Goal: Task Accomplishment & Management: Manage account settings

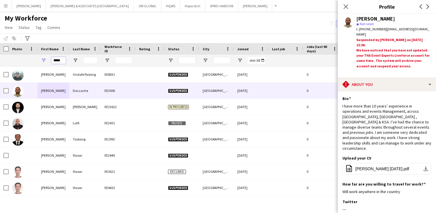
click at [58, 60] on input "*****" at bounding box center [58, 60] width 14 height 7
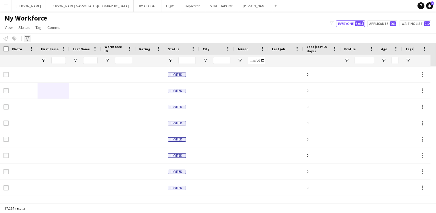
click at [29, 38] on icon "Advanced filters" at bounding box center [27, 38] width 5 height 5
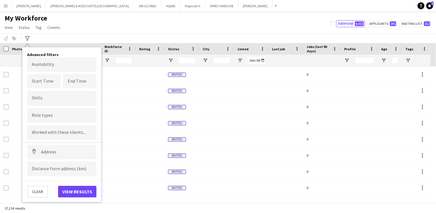
click at [46, 116] on input "Type to search role types..." at bounding box center [62, 115] width 60 height 5
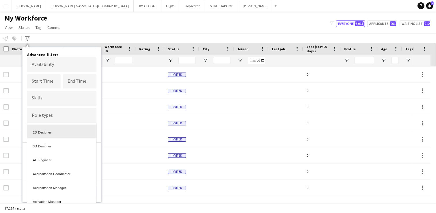
click at [57, 115] on div at bounding box center [218, 106] width 436 height 213
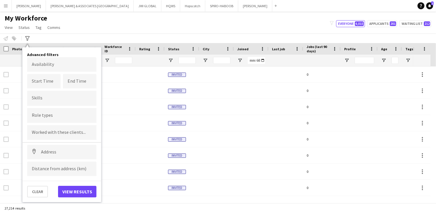
click at [57, 115] on input "Type to search role types..." at bounding box center [62, 115] width 60 height 5
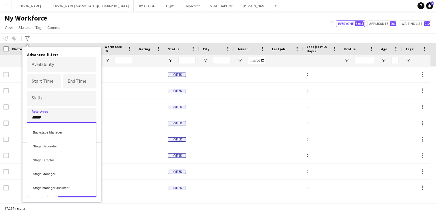
type input "*****"
click at [56, 168] on div "Stage Manager" at bounding box center [61, 173] width 69 height 14
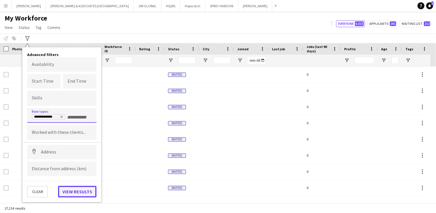
click at [82, 188] on button "View results" at bounding box center [77, 192] width 38 height 12
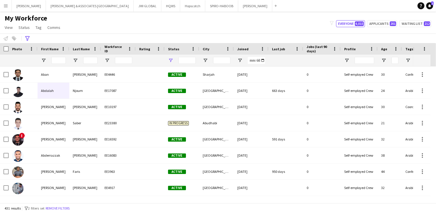
type input "**********"
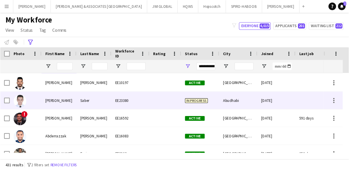
scroll to position [44, 0]
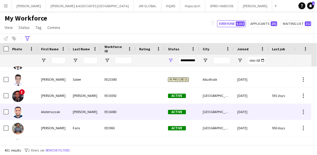
click at [19, 114] on img at bounding box center [18, 113] width 12 height 12
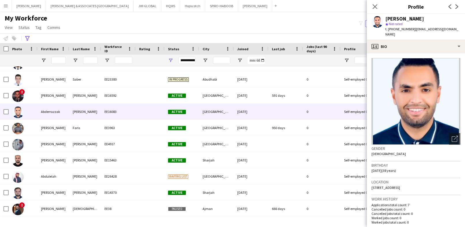
click at [9, 6] on button "Menu" at bounding box center [6, 6] width 12 height 12
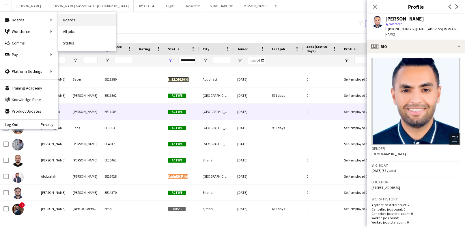
click at [70, 19] on link "Boards" at bounding box center [87, 20] width 58 height 12
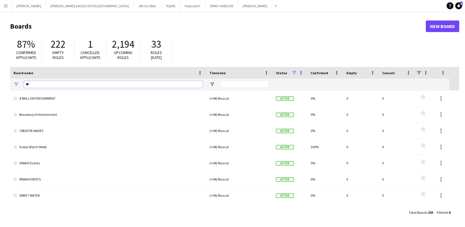
click at [64, 81] on input "**" at bounding box center [113, 84] width 179 height 7
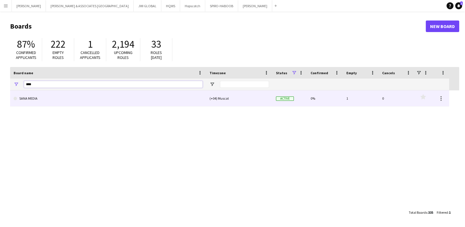
type input "****"
click at [58, 95] on link "SANA MEDIA" at bounding box center [108, 98] width 189 height 16
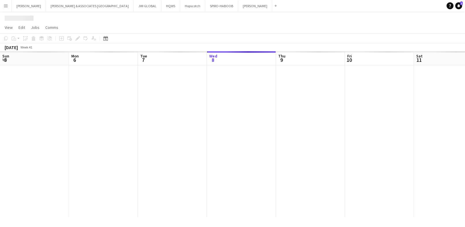
scroll to position [0, 138]
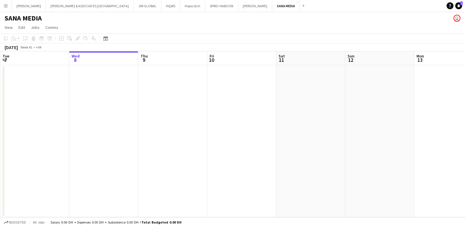
click at [187, 80] on app-date-cell at bounding box center [172, 141] width 69 height 152
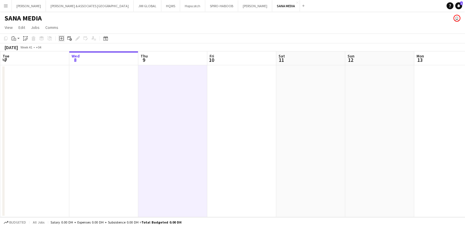
click at [62, 38] on icon "Add job" at bounding box center [61, 38] width 5 height 5
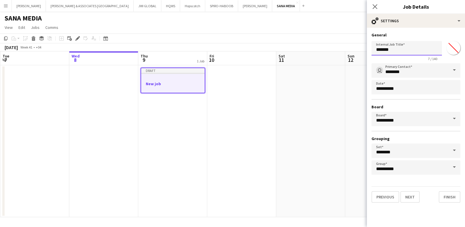
click at [385, 50] on input "*******" at bounding box center [407, 48] width 70 height 14
paste input "**********"
type input "**********"
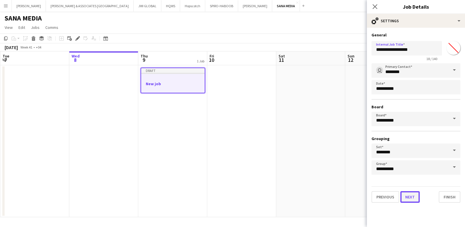
click at [404, 199] on button "Next" at bounding box center [409, 197] width 19 height 12
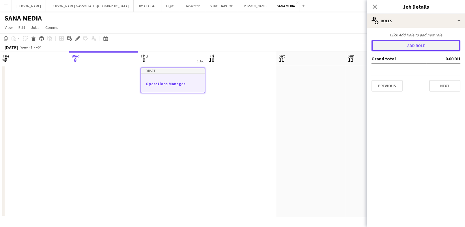
click at [413, 48] on button "Add role" at bounding box center [416, 46] width 89 height 12
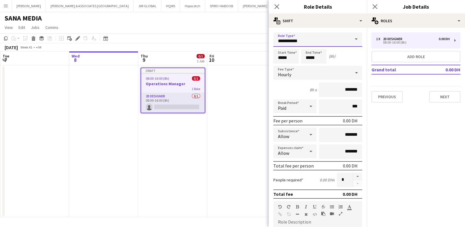
click at [332, 44] on input "**********" at bounding box center [317, 39] width 89 height 14
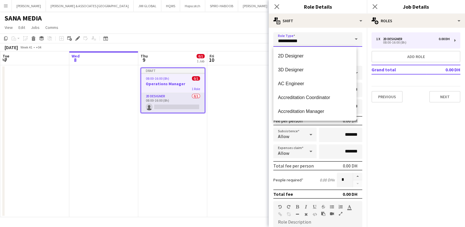
drag, startPoint x: 332, startPoint y: 43, endPoint x: 226, endPoint y: 42, distance: 106.5
click at [226, 42] on body "Menu Boards Boards Boards All jobs Status Workforce Workforce My Workforce Recr…" at bounding box center [232, 113] width 465 height 227
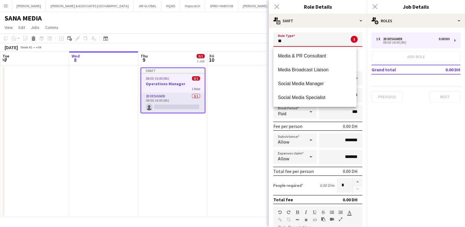
type input "*"
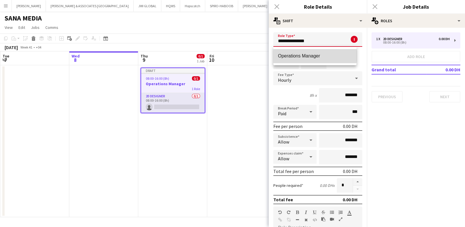
click at [305, 54] on span "Operations Manager" at bounding box center [315, 55] width 74 height 5
type input "**********"
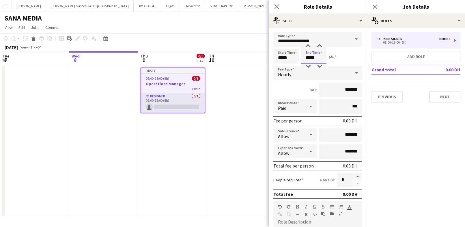
click at [308, 59] on input "*****" at bounding box center [313, 56] width 25 height 14
click at [310, 66] on div at bounding box center [308, 67] width 12 height 6
click at [309, 47] on div at bounding box center [308, 46] width 12 height 6
type input "*****"
click at [309, 47] on div at bounding box center [308, 46] width 12 height 6
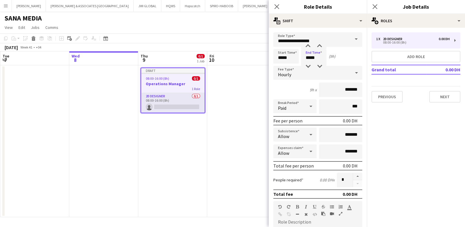
click at [306, 77] on div "Hourly" at bounding box center [311, 73] width 77 height 14
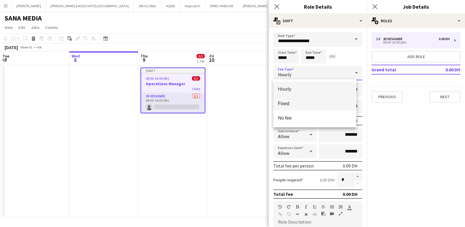
click at [311, 100] on mat-option "Fixed" at bounding box center [314, 103] width 83 height 14
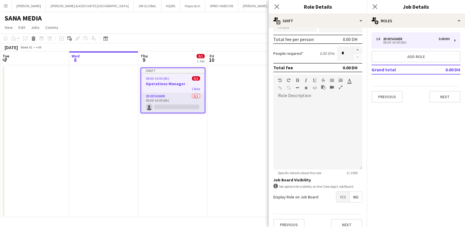
scroll to position [105, 0]
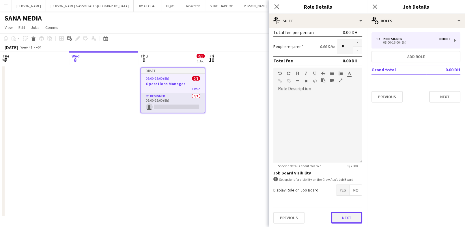
click at [338, 213] on button "Next" at bounding box center [346, 218] width 31 height 12
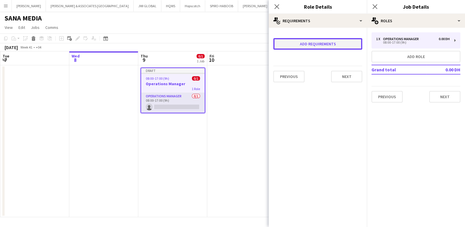
click at [327, 46] on button "Add requirements" at bounding box center [317, 44] width 89 height 12
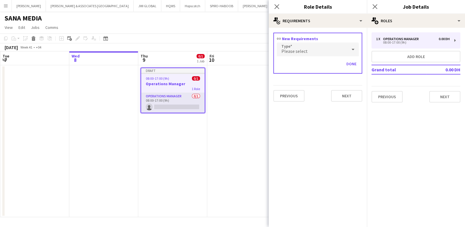
click at [327, 46] on div "Please select" at bounding box center [312, 49] width 70 height 14
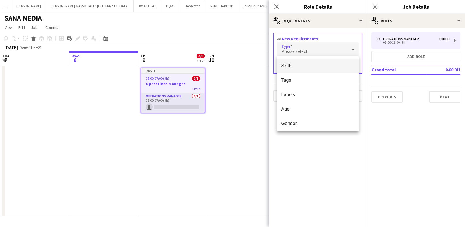
click at [321, 67] on span "Skills" at bounding box center [318, 65] width 73 height 5
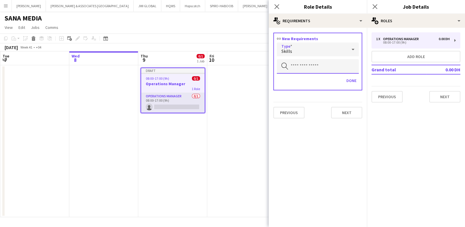
click at [321, 67] on input "text" at bounding box center [318, 66] width 82 height 14
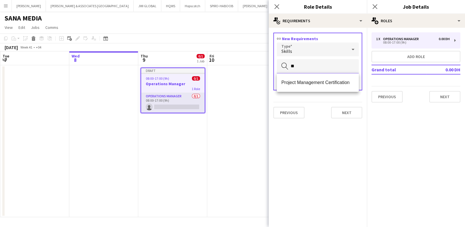
type input "*"
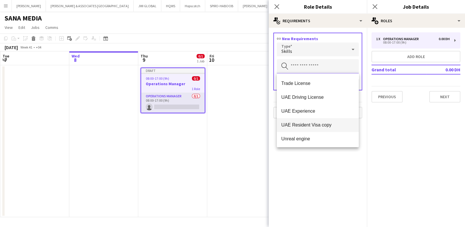
scroll to position [582, 0]
click at [327, 48] on div "Skills" at bounding box center [312, 49] width 70 height 14
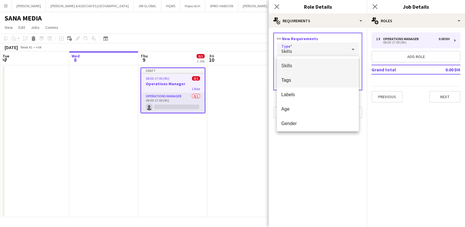
click at [303, 83] on mat-option "Tags" at bounding box center [318, 80] width 82 height 14
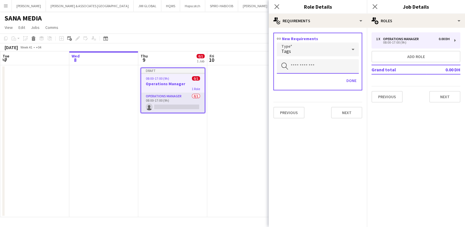
click at [310, 65] on input "text" at bounding box center [318, 66] width 82 height 14
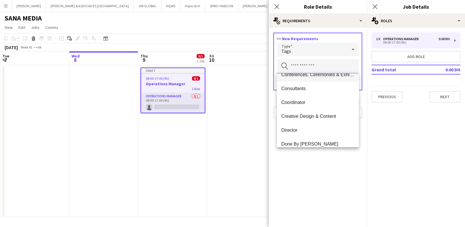
scroll to position [64, 0]
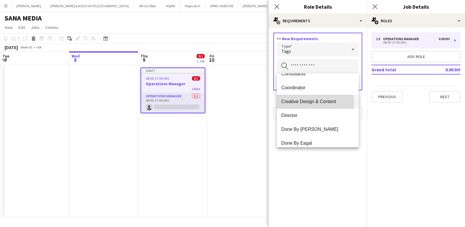
click at [313, 104] on mat-option "Creative Design & Content" at bounding box center [318, 102] width 82 height 14
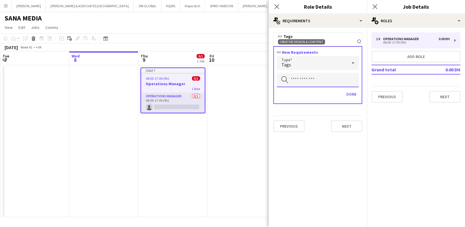
click at [322, 79] on input "text" at bounding box center [318, 80] width 82 height 14
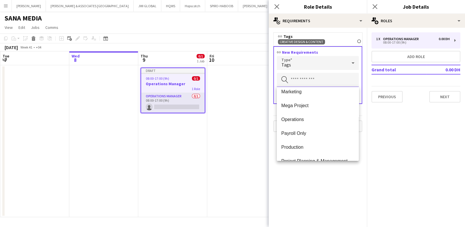
scroll to position [321, 0]
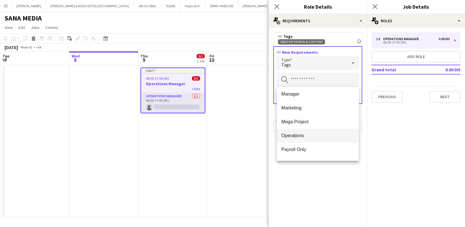
click at [300, 131] on mat-option "Operations" at bounding box center [318, 136] width 82 height 14
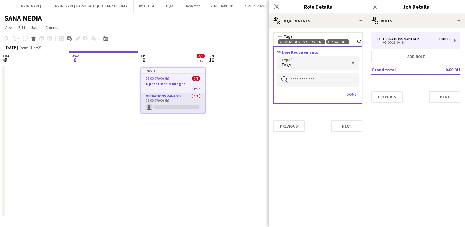
click at [305, 80] on input "text" at bounding box center [318, 80] width 82 height 14
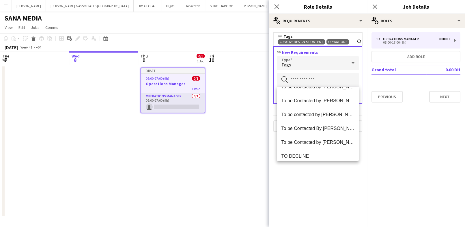
scroll to position [623, 0]
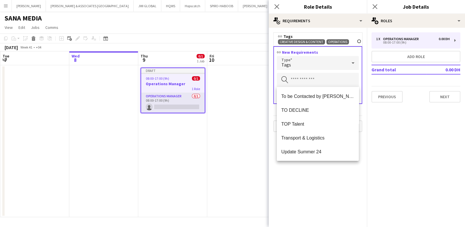
click at [314, 197] on mat-expansion-panel "medal-empty Requirements link Tags Creative Design & Content Remove Operations …" at bounding box center [318, 127] width 98 height 199
click at [312, 84] on input "text" at bounding box center [318, 80] width 82 height 14
type input "*"
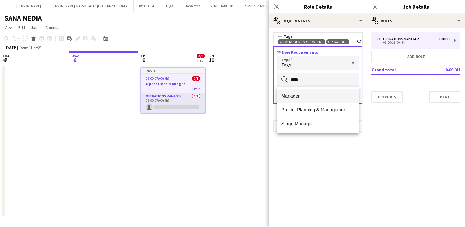
type input "****"
click at [306, 97] on span "Manager" at bounding box center [318, 95] width 73 height 5
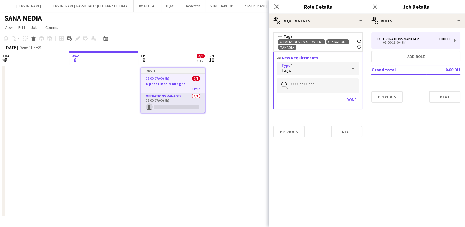
click at [328, 69] on div "Tags" at bounding box center [312, 69] width 70 height 14
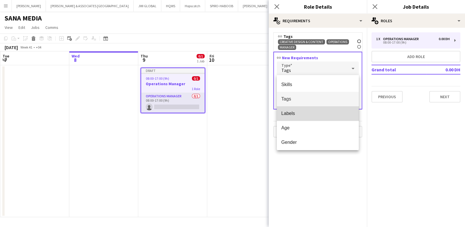
click at [319, 111] on span "Labels" at bounding box center [318, 113] width 73 height 5
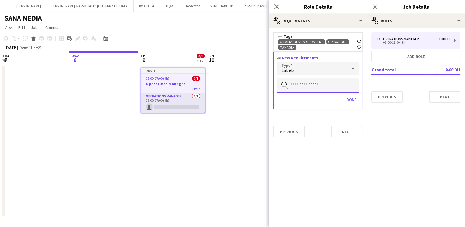
click at [328, 82] on input "text" at bounding box center [318, 85] width 82 height 14
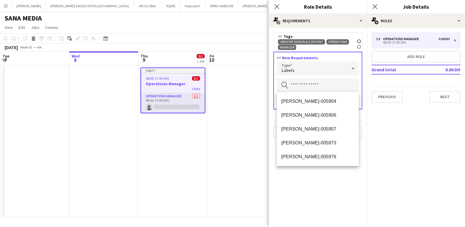
scroll to position [642, 0]
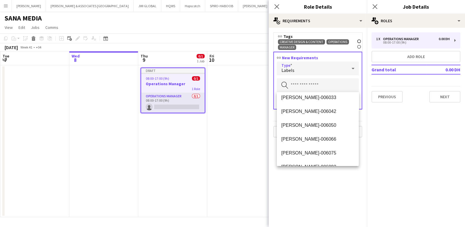
click at [325, 64] on div "Labels" at bounding box center [312, 69] width 70 height 14
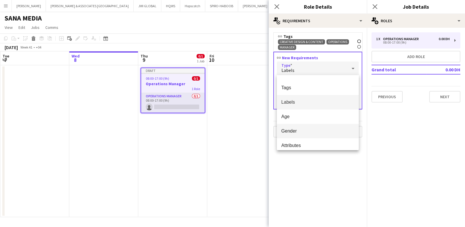
scroll to position [16, 0]
click at [301, 161] on div at bounding box center [232, 113] width 465 height 227
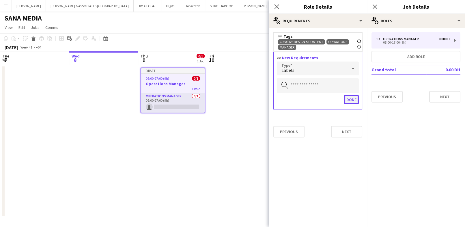
click at [349, 97] on button "Done" at bounding box center [351, 99] width 15 height 9
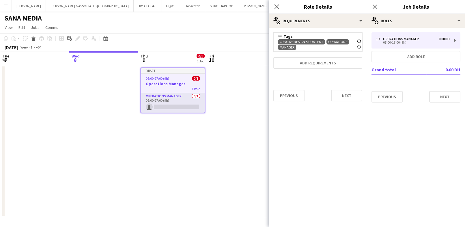
click at [335, 47] on div "Creative Design & Content Remove Operations Remove Manager Remove" at bounding box center [318, 44] width 80 height 11
click at [358, 47] on icon at bounding box center [359, 47] width 2 height 2
click at [359, 39] on div "link Tags Creative Design & Content Remove Operations Remove" at bounding box center [317, 39] width 89 height 14
click at [359, 41] on icon at bounding box center [359, 41] width 2 height 2
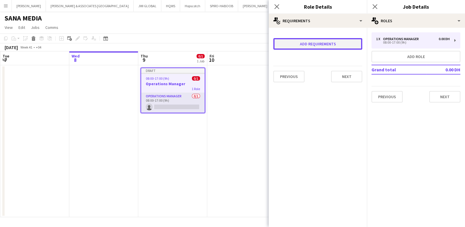
click at [359, 41] on button "Add requirements" at bounding box center [317, 44] width 89 height 12
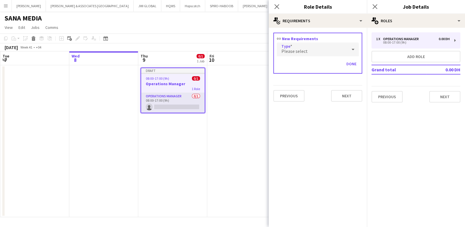
click at [336, 50] on div "Please select" at bounding box center [312, 49] width 70 height 14
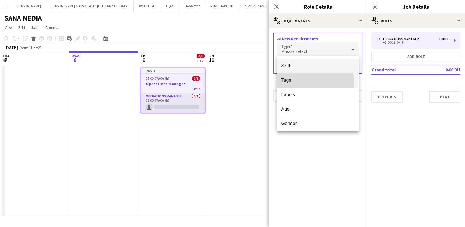
click at [313, 84] on mat-option "Tags" at bounding box center [318, 80] width 82 height 14
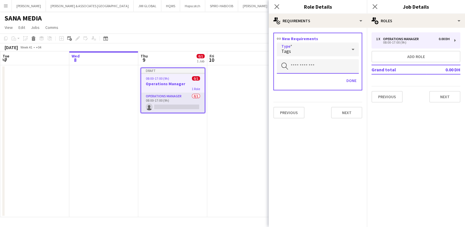
click at [323, 67] on input "text" at bounding box center [318, 66] width 82 height 14
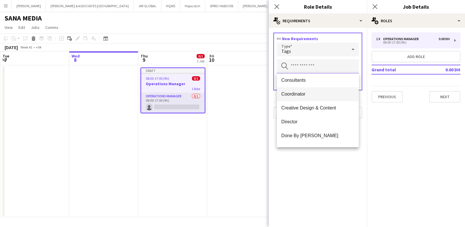
scroll to position [64, 0]
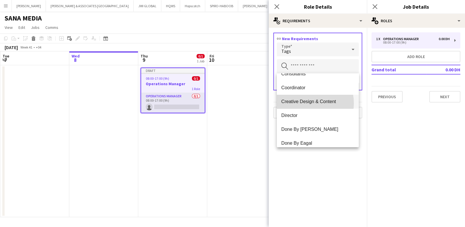
click at [310, 103] on span "Creative Design & Content" at bounding box center [318, 101] width 73 height 5
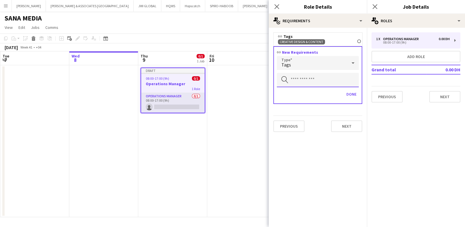
click at [319, 75] on input "text" at bounding box center [318, 80] width 82 height 14
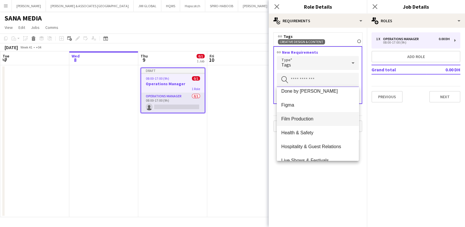
scroll to position [256, 0]
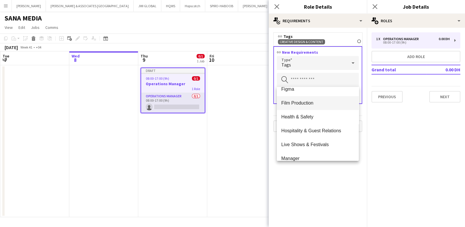
click at [312, 105] on span "Film Production" at bounding box center [318, 102] width 73 height 5
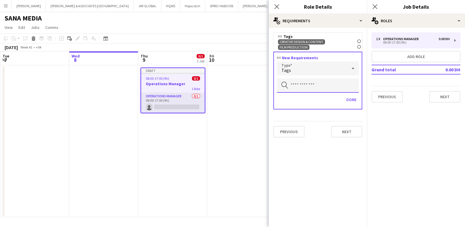
click at [326, 79] on input "text" at bounding box center [318, 85] width 82 height 14
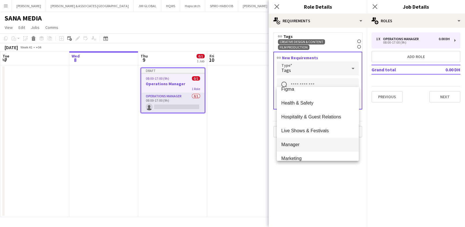
click at [304, 142] on span "Manager" at bounding box center [318, 144] width 73 height 5
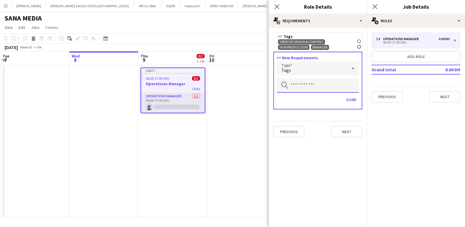
click at [320, 82] on input "text" at bounding box center [318, 85] width 82 height 14
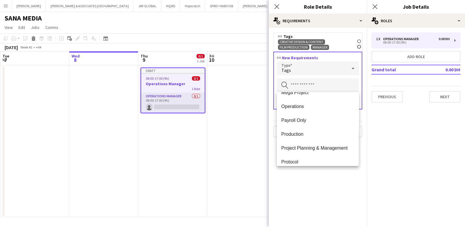
scroll to position [321, 0]
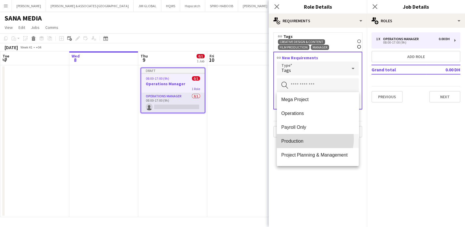
click at [306, 139] on span "Production" at bounding box center [318, 140] width 73 height 5
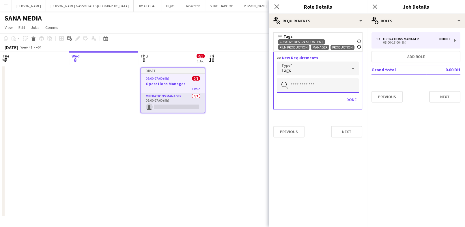
click at [316, 86] on input "text" at bounding box center [318, 85] width 82 height 14
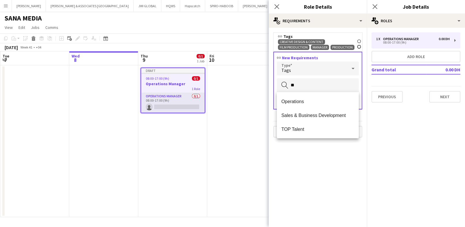
scroll to position [0, 0]
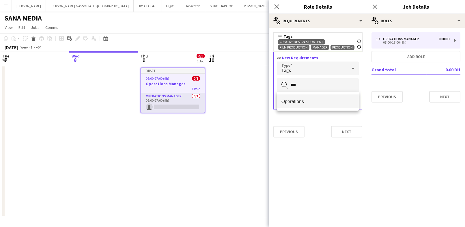
type input "***"
click at [299, 101] on span "Operations" at bounding box center [318, 101] width 73 height 5
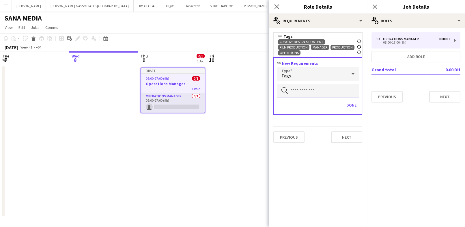
click at [300, 94] on input "text" at bounding box center [318, 91] width 82 height 14
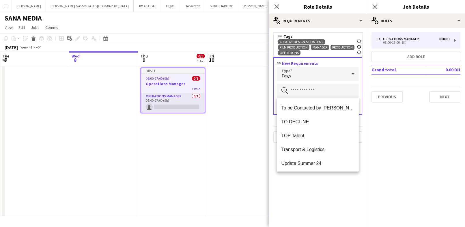
scroll to position [582, 0]
drag, startPoint x: 303, startPoint y: 210, endPoint x: 307, endPoint y: 200, distance: 10.0
click at [305, 204] on mat-expansion-panel "medal-empty Requirements link Tags Creative Design & Content Remove Film Produc…" at bounding box center [318, 127] width 98 height 199
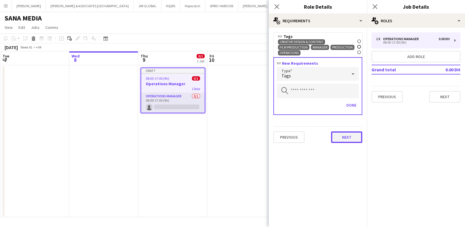
click at [349, 133] on button "Next" at bounding box center [346, 137] width 31 height 12
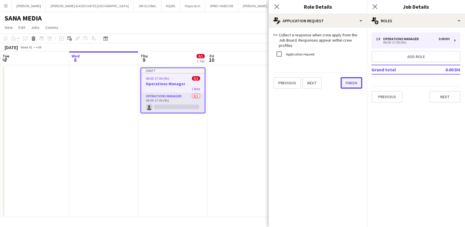
click at [344, 87] on div "link Collect a response when crew apply from the Job Board. Responses appear wi…" at bounding box center [318, 61] width 98 height 66
click at [350, 77] on button "Finish" at bounding box center [352, 83] width 22 height 12
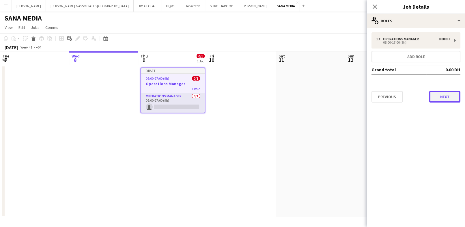
click at [436, 97] on button "Next" at bounding box center [444, 97] width 31 height 12
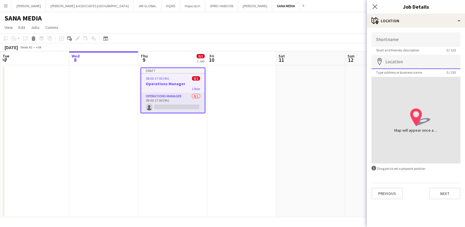
click at [413, 60] on input "Location" at bounding box center [416, 62] width 89 height 14
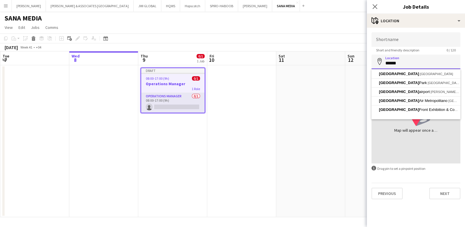
click at [410, 66] on input "******" at bounding box center [416, 62] width 89 height 14
type input "**********"
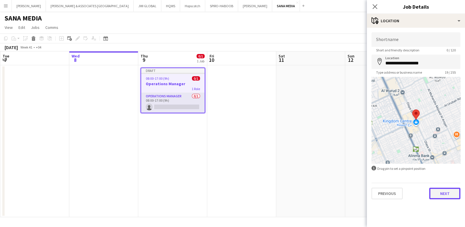
click at [436, 190] on button "Next" at bounding box center [444, 194] width 31 height 12
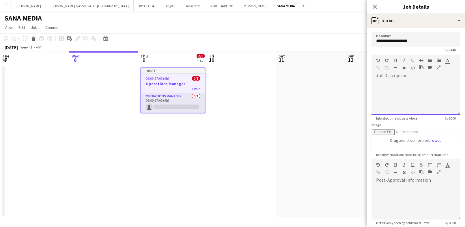
click at [407, 88] on div at bounding box center [416, 97] width 89 height 35
paste div "To enrich screen reader interactions, please activate Accessibility in Grammarl…"
click at [415, 102] on div "**********" at bounding box center [413, 97] width 83 height 35
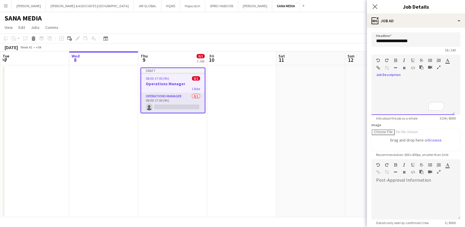
click at [415, 102] on div "**********" at bounding box center [413, 97] width 83 height 35
drag, startPoint x: 415, startPoint y: 102, endPoint x: 409, endPoint y: 102, distance: 5.8
click at [411, 102] on div "**********" at bounding box center [413, 97] width 83 height 35
click at [395, 88] on div "**********" at bounding box center [411, 97] width 83 height 35
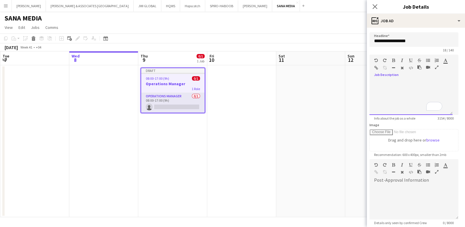
click at [395, 88] on div "**********" at bounding box center [411, 97] width 83 height 35
drag, startPoint x: 395, startPoint y: 86, endPoint x: 399, endPoint y: 82, distance: 5.5
click at [396, 86] on div "**********" at bounding box center [411, 97] width 83 height 35
click at [399, 82] on div "**********" at bounding box center [411, 97] width 83 height 35
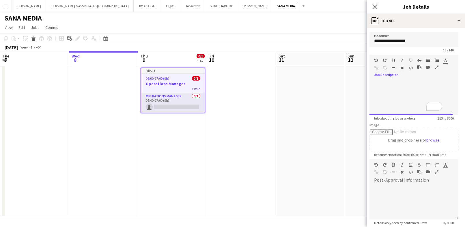
click at [399, 98] on div "**********" at bounding box center [411, 97] width 83 height 35
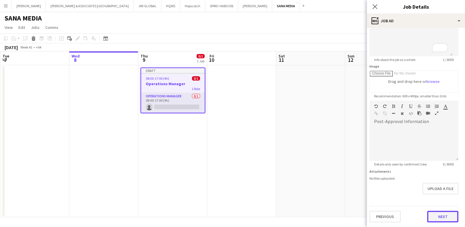
click at [436, 211] on button "Next" at bounding box center [442, 217] width 31 height 12
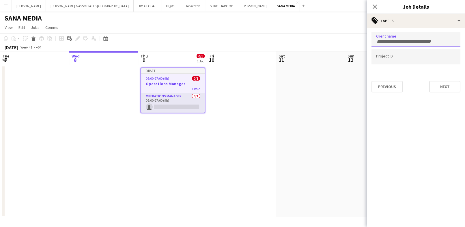
click at [388, 43] on div at bounding box center [416, 39] width 89 height 15
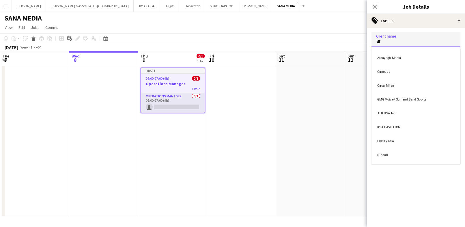
type input "**"
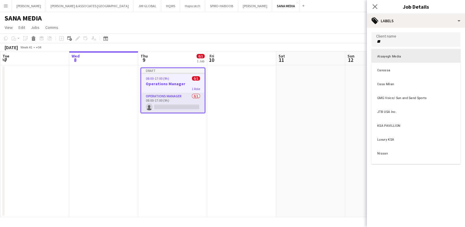
drag, startPoint x: 399, startPoint y: 40, endPoint x: 374, endPoint y: 42, distance: 25.0
click at [374, 42] on div at bounding box center [416, 113] width 98 height 227
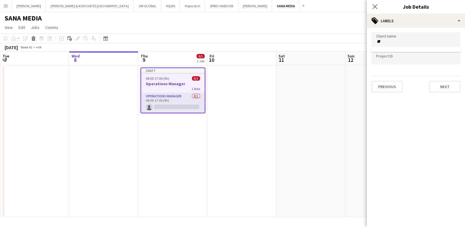
click at [385, 43] on input "**" at bounding box center [416, 41] width 80 height 5
click at [436, 86] on button "Next" at bounding box center [444, 87] width 31 height 12
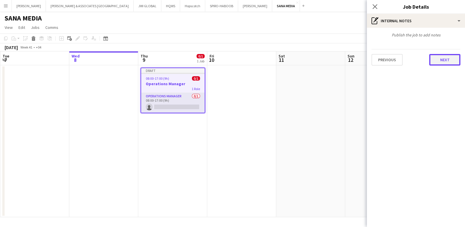
click at [436, 60] on button "Next" at bounding box center [444, 60] width 31 height 12
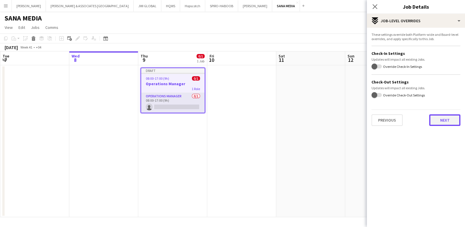
click at [436, 117] on button "Next" at bounding box center [444, 120] width 31 height 12
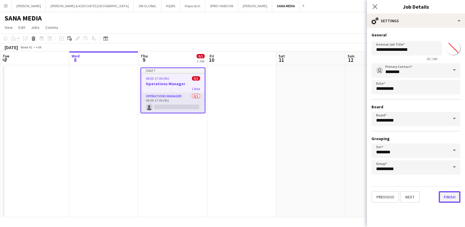
drag, startPoint x: 451, startPoint y: 200, endPoint x: 450, endPoint y: 197, distance: 3.3
click at [436, 200] on button "Finish" at bounding box center [450, 197] width 22 height 12
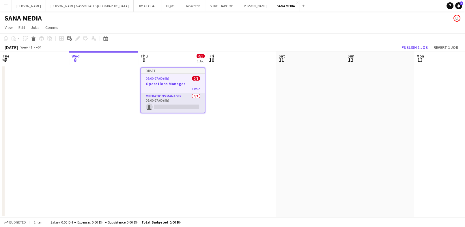
click at [177, 84] on h3 "Operations Manager" at bounding box center [173, 83] width 64 height 5
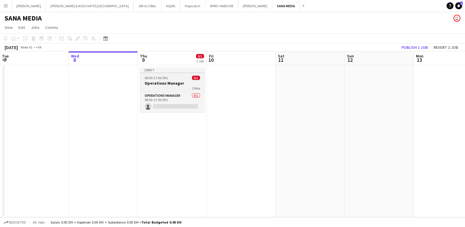
click at [182, 75] on app-job-card "Draft 08:00-17:00 (9h) 0/1 Operations Manager 1 Role Operations Manager 0/1 08:…" at bounding box center [172, 90] width 65 height 44
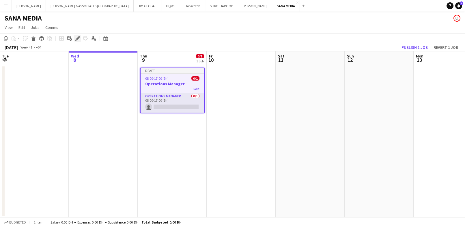
click at [78, 36] on div "Edit" at bounding box center [77, 38] width 7 height 7
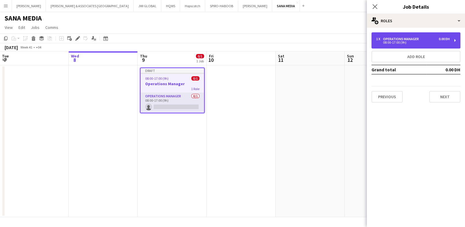
click at [415, 34] on div "1 x Operations Manager 0.00 DH 08:00-17:00 (9h)" at bounding box center [416, 40] width 89 height 16
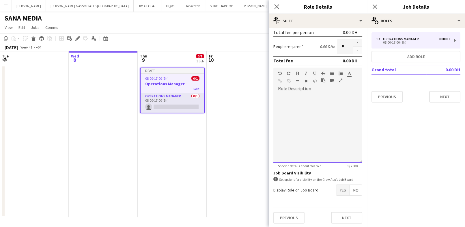
click at [295, 131] on div at bounding box center [317, 127] width 89 height 69
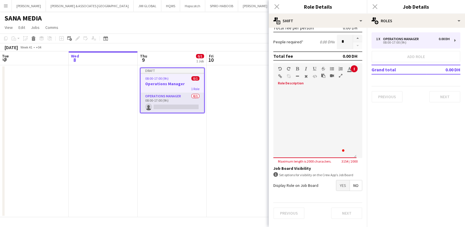
scroll to position [111, 0]
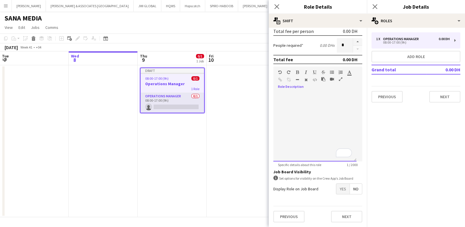
click at [300, 92] on div "To enrich screen reader interactions, please activate Accessibility in Grammarl…" at bounding box center [314, 126] width 83 height 69
drag, startPoint x: 318, startPoint y: 151, endPoint x: 199, endPoint y: 82, distance: 137.8
click at [199, 82] on body "Menu Boards Boards Boards All jobs Status Workforce Workforce My Workforce Recr…" at bounding box center [232, 113] width 465 height 227
click at [342, 77] on icon "button" at bounding box center [340, 79] width 3 height 4
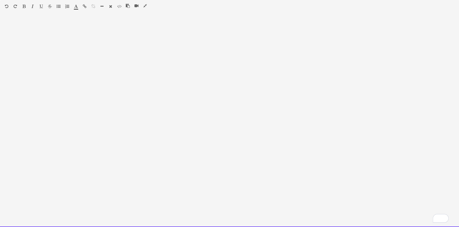
click at [106, 81] on div "To enrich screen reader interactions, please activate Accessibility in Grammarl…" at bounding box center [229, 123] width 459 height 208
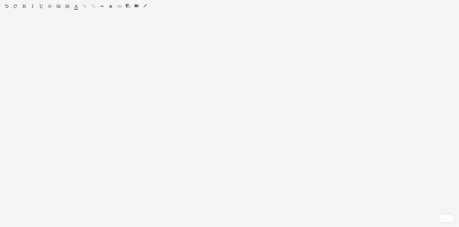
click at [145, 7] on icon "button" at bounding box center [145, 6] width 3 height 4
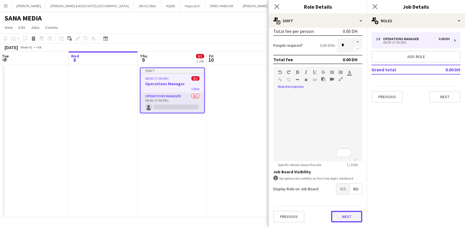
click at [333, 213] on button "Next" at bounding box center [346, 217] width 31 height 12
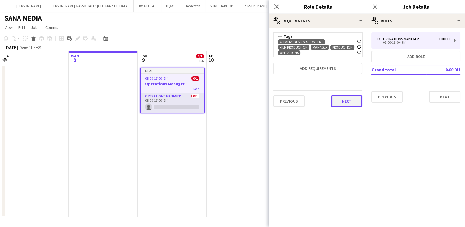
click at [348, 97] on button "Next" at bounding box center [346, 101] width 31 height 12
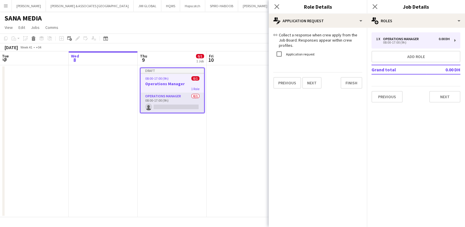
click at [304, 55] on label "Application request" at bounding box center [300, 54] width 30 height 4
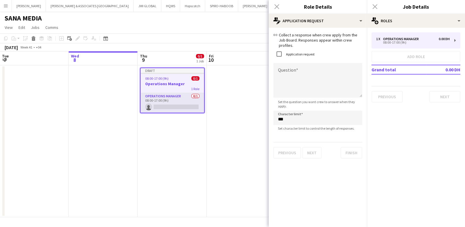
click at [301, 52] on label "Application request" at bounding box center [300, 54] width 30 height 4
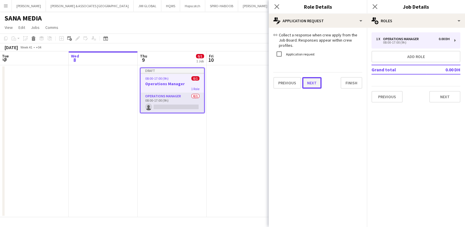
click at [316, 81] on button "Next" at bounding box center [311, 83] width 19 height 12
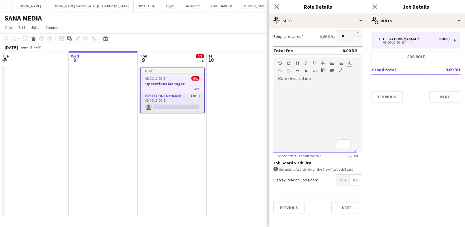
click at [307, 133] on div "To enrich screen reader interactions, please activate Accessibility in Grammarl…" at bounding box center [314, 117] width 83 height 69
click at [336, 176] on span "Yes" at bounding box center [342, 180] width 13 height 10
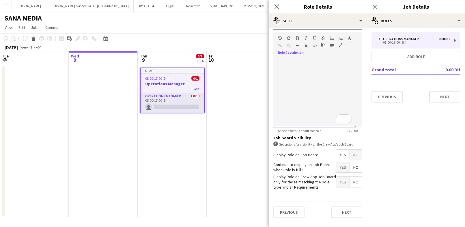
click at [310, 80] on div "To enrich screen reader interactions, please activate Accessibility in Grammarl…" at bounding box center [314, 92] width 83 height 69
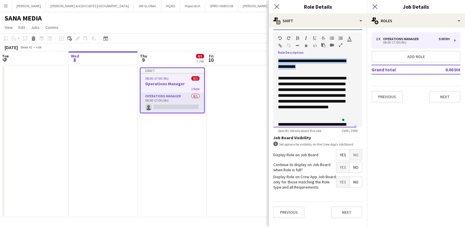
drag, startPoint x: 318, startPoint y: 61, endPoint x: 273, endPoint y: 51, distance: 46.3
click at [273, 51] on form "**********" at bounding box center [318, 57] width 98 height 331
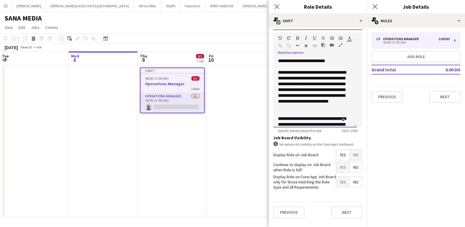
click at [324, 58] on div "**********" at bounding box center [312, 61] width 68 height 6
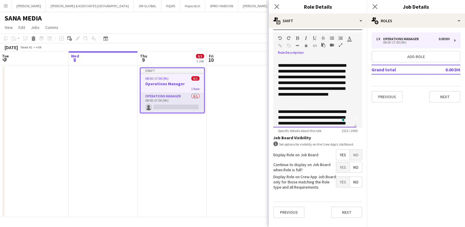
scroll to position [8, 0]
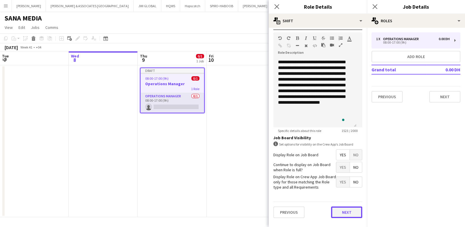
click at [337, 211] on button "Next" at bounding box center [346, 212] width 31 height 12
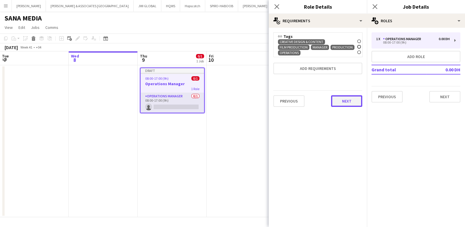
click at [351, 100] on button "Next" at bounding box center [346, 101] width 31 height 12
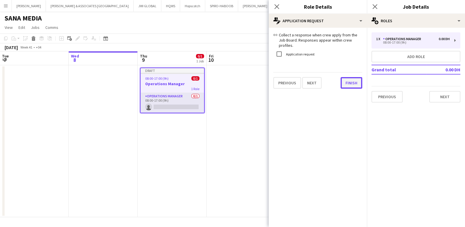
click at [347, 82] on button "Finish" at bounding box center [352, 83] width 22 height 12
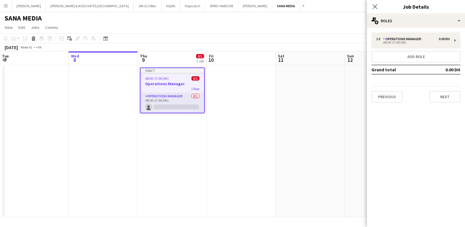
click at [301, 61] on app-board-header-date "Sat 11" at bounding box center [310, 58] width 69 height 14
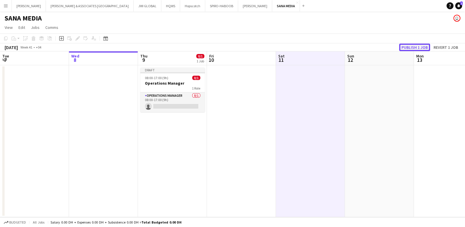
click at [406, 46] on button "Publish 1 job" at bounding box center [414, 48] width 31 height 8
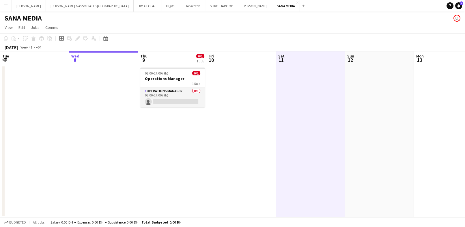
scroll to position [0, 138]
click at [157, 118] on app-date-cell "08:00-17:00 (9h) 0/1 Operations Manager 1 Role Operations Manager 0/1 08:00-17:…" at bounding box center [172, 141] width 69 height 152
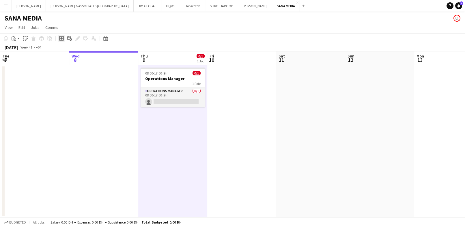
click at [63, 38] on div "Add job" at bounding box center [61, 38] width 7 height 7
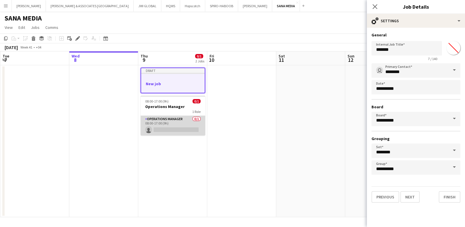
click at [159, 119] on app-card-role "Operations Manager 0/1 08:00-17:00 (9h) single-neutral-actions" at bounding box center [173, 126] width 65 height 20
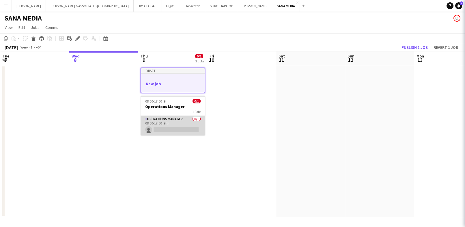
scroll to position [0, 137]
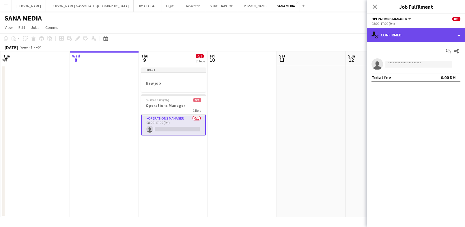
click at [436, 30] on div "single-neutral-actions-check-2 Confirmed" at bounding box center [416, 35] width 98 height 14
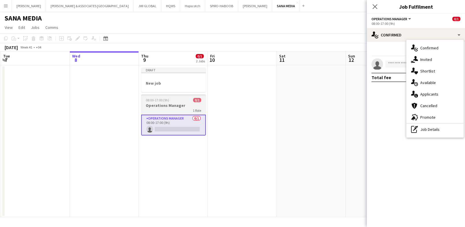
click at [174, 104] on h3 "Operations Manager" at bounding box center [173, 105] width 65 height 5
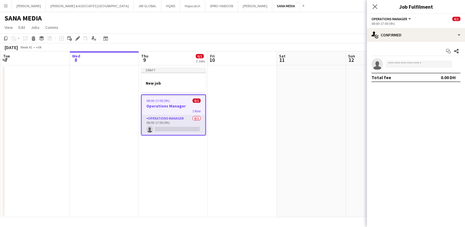
click at [174, 104] on h3 "Operations Manager" at bounding box center [174, 105] width 64 height 5
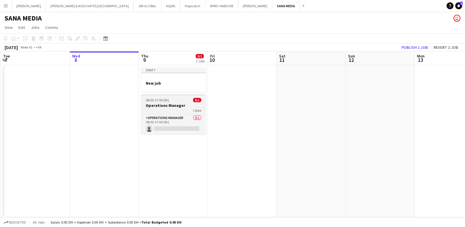
click at [174, 104] on h3 "Operations Manager" at bounding box center [173, 105] width 65 height 5
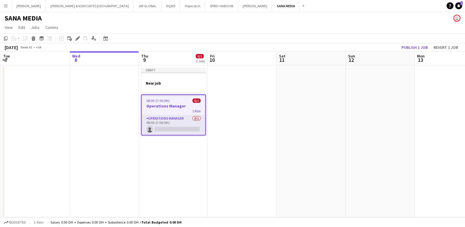
click at [174, 104] on h3 "Operations Manager" at bounding box center [174, 105] width 64 height 5
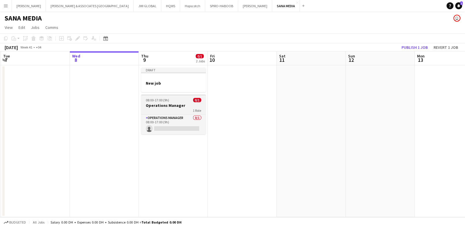
click at [174, 104] on h3 "Operations Manager" at bounding box center [173, 105] width 65 height 5
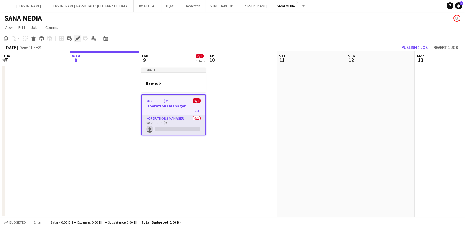
click at [75, 39] on icon "Edit" at bounding box center [77, 38] width 5 height 5
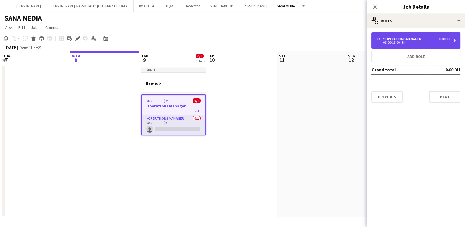
click at [436, 42] on div "08:00-17:00 (9h)" at bounding box center [413, 42] width 74 height 3
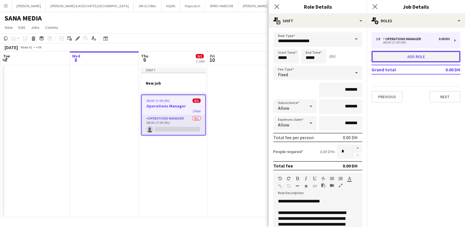
click at [392, 55] on button "Add role" at bounding box center [416, 57] width 89 height 12
type input "**********"
type input "*****"
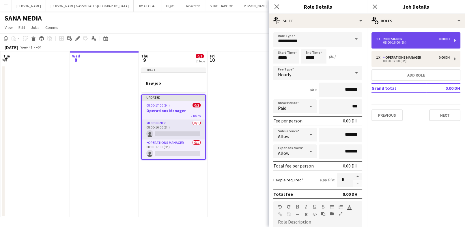
click at [436, 43] on div "08:00-16:00 (8h)" at bounding box center [413, 42] width 74 height 3
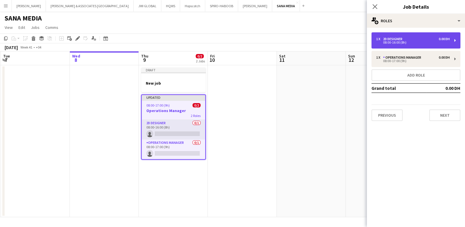
click at [430, 45] on div "1 x 2D Designer 0.00 DH 08:00-16:00 (8h)" at bounding box center [416, 40] width 89 height 16
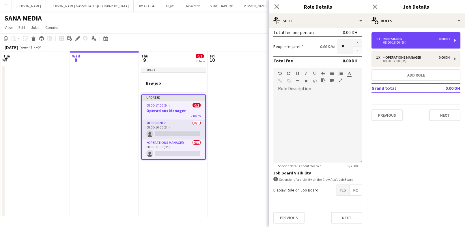
scroll to position [0, 0]
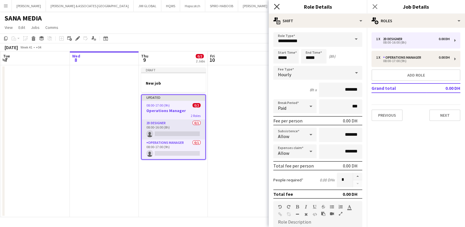
click at [279, 4] on icon at bounding box center [276, 6] width 5 height 5
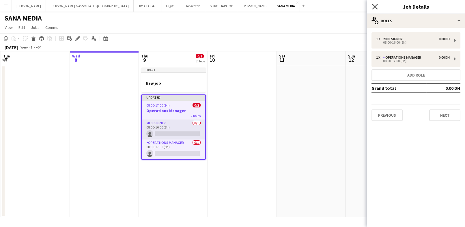
click at [376, 5] on icon at bounding box center [374, 6] width 5 height 5
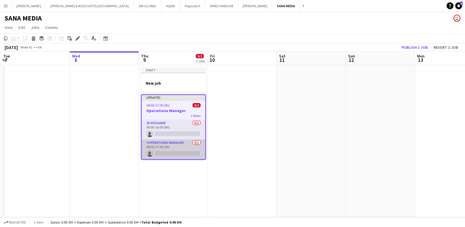
click at [163, 144] on app-card-role "Operations Manager 0/1 08:00-17:00 (9h) single-neutral-actions" at bounding box center [174, 149] width 64 height 20
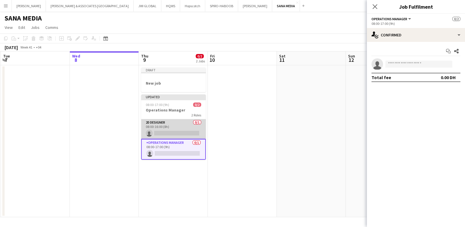
click at [169, 129] on app-card-role "2D Designer 0/1 08:00-16:00 (8h) single-neutral-actions" at bounding box center [173, 129] width 65 height 20
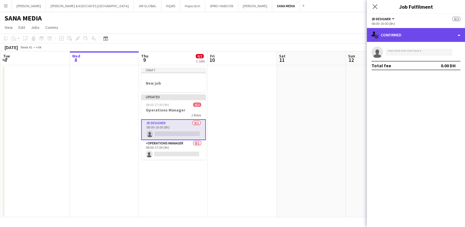
click at [430, 37] on div "single-neutral-actions-check-2 Confirmed" at bounding box center [416, 35] width 98 height 14
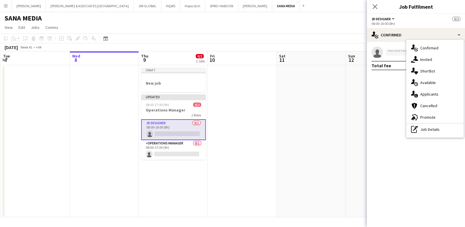
click at [386, 106] on mat-expansion-panel "check Confirmed single-neutral-actions Total fee 0.00 DH" at bounding box center [416, 134] width 98 height 185
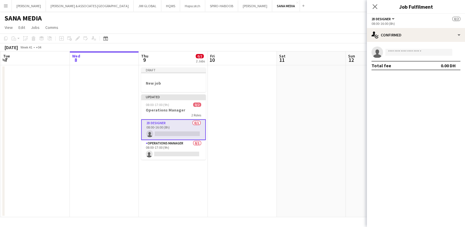
click at [159, 123] on app-card-role "2D Designer 0/1 08:00-16:00 (8h) single-neutral-actions" at bounding box center [173, 129] width 65 height 21
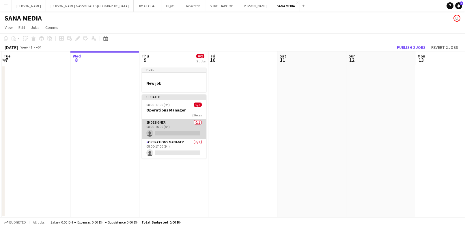
click at [158, 122] on app-card-role "2D Designer 0/1 08:00-16:00 (8h) single-neutral-actions" at bounding box center [174, 129] width 65 height 20
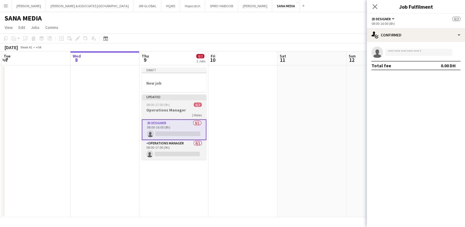
click at [189, 111] on h3 "Operations Manager" at bounding box center [174, 109] width 65 height 5
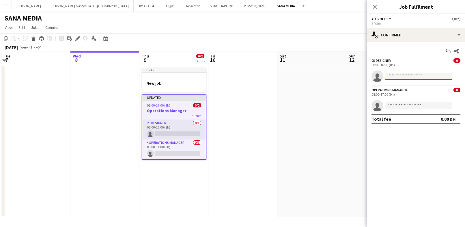
click at [422, 73] on input at bounding box center [418, 76] width 67 height 7
click at [418, 63] on div "08:00-16:00 (8h)" at bounding box center [416, 65] width 89 height 4
click at [381, 63] on div "08:00-16:00 (8h)" at bounding box center [416, 65] width 89 height 4
click at [378, 8] on icon "Close pop-in" at bounding box center [374, 6] width 5 height 5
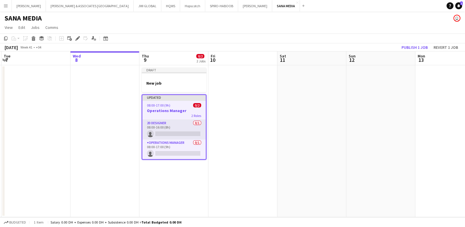
click at [160, 107] on span "08:00-17:00 (9h)" at bounding box center [158, 105] width 23 height 4
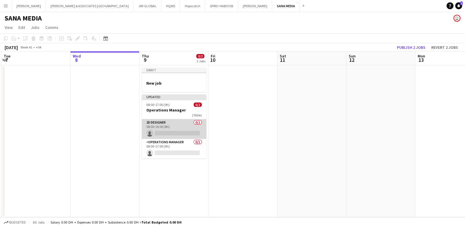
click at [161, 126] on app-card-role "2D Designer 0/1 08:00-16:00 (8h) single-neutral-actions" at bounding box center [174, 129] width 65 height 20
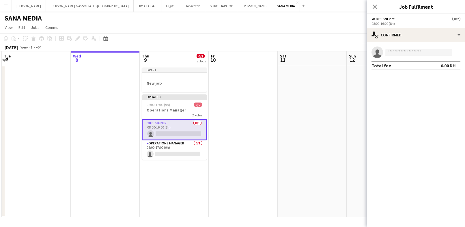
scroll to position [0, 136]
drag, startPoint x: 161, startPoint y: 126, endPoint x: 154, endPoint y: 130, distance: 8.0
click at [154, 130] on app-card-role "2D Designer 0/1 08:00-16:00 (8h) single-neutral-actions" at bounding box center [175, 129] width 65 height 21
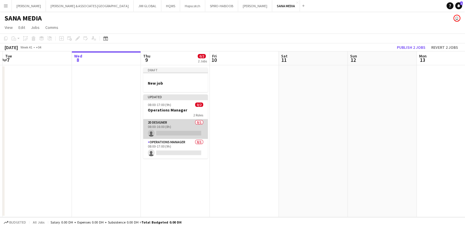
click at [154, 130] on app-card-role "2D Designer 0/1 08:00-16:00 (8h) single-neutral-actions" at bounding box center [175, 129] width 65 height 20
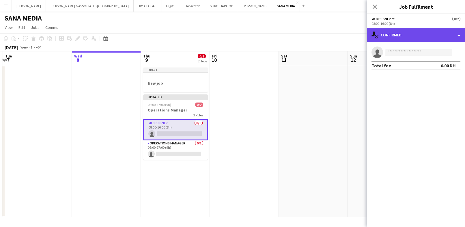
click at [418, 34] on div "single-neutral-actions-check-2 Confirmed" at bounding box center [416, 35] width 98 height 14
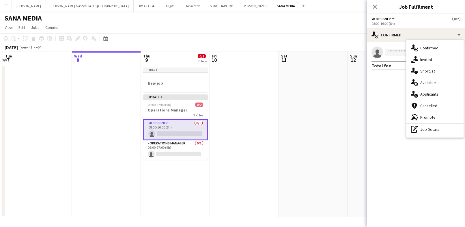
drag, startPoint x: 448, startPoint y: 127, endPoint x: 449, endPoint y: 122, distance: 5.9
click at [436, 126] on div "pen-write Job Details" at bounding box center [435, 130] width 57 height 12
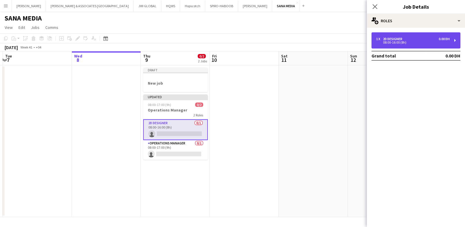
click at [436, 38] on div "1 x 2D Designer 0.00 DH" at bounding box center [413, 39] width 74 height 4
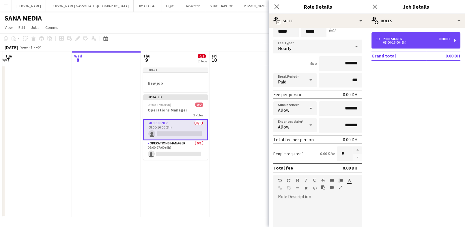
scroll to position [64, 0]
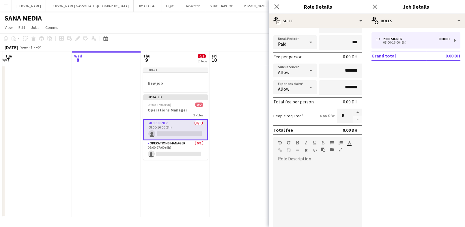
click at [167, 137] on app-card-role "2D Designer 0/1 08:00-16:00 (8h) single-neutral-actions" at bounding box center [175, 129] width 65 height 21
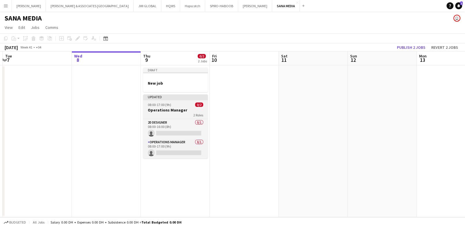
click at [171, 103] on div "08:00-17:00 (9h) 0/2" at bounding box center [175, 105] width 65 height 4
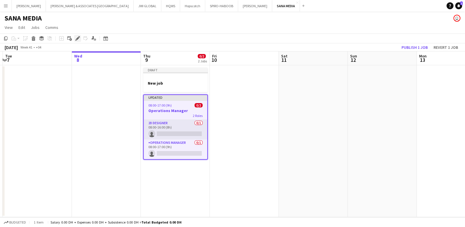
click at [76, 37] on icon "Edit" at bounding box center [77, 38] width 5 height 5
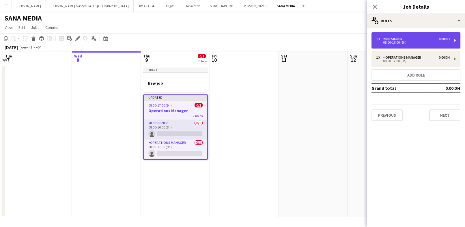
click at [436, 37] on div "0.00 DH" at bounding box center [444, 39] width 11 height 4
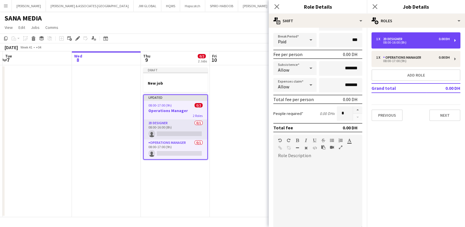
scroll to position [133, 0]
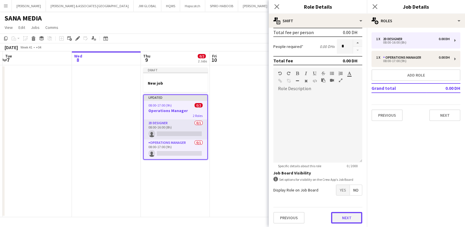
click at [340, 213] on div "Previous Next" at bounding box center [317, 217] width 89 height 21
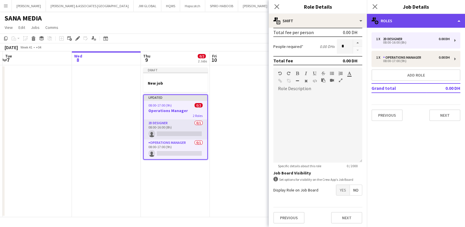
click at [436, 18] on div "multiple-users-add Roles" at bounding box center [416, 21] width 98 height 14
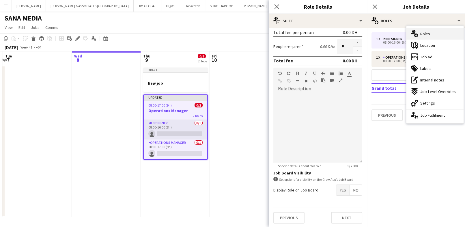
click at [436, 32] on div "multiple-users-add Roles" at bounding box center [435, 34] width 57 height 12
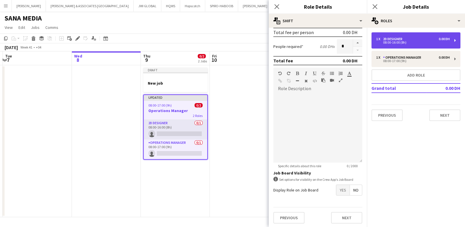
click at [436, 42] on div "1 x 2D Designer 0.00 DH 08:00-16:00 (8h)" at bounding box center [416, 40] width 89 height 16
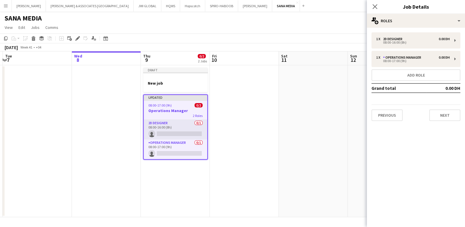
click at [266, 122] on app-date-cell at bounding box center [244, 141] width 69 height 152
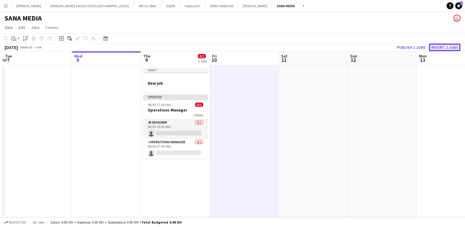
click at [436, 45] on button "Revert 2 jobs" at bounding box center [444, 48] width 31 height 8
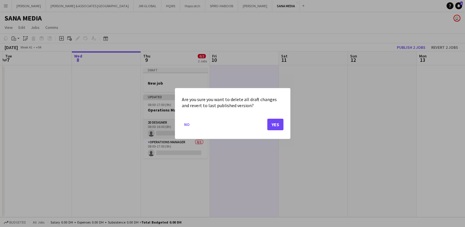
click at [284, 127] on div "Are you sure you want to delete all draft changes and revert to last published …" at bounding box center [232, 113] width 115 height 51
click at [274, 122] on button "Yes" at bounding box center [275, 125] width 16 height 12
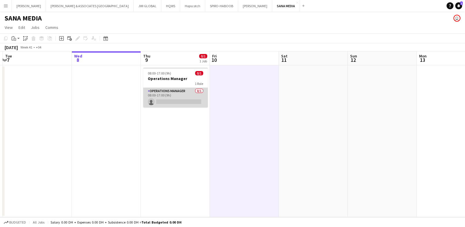
click at [184, 90] on app-card-role "Operations Manager 0/1 08:00-17:00 (9h) single-neutral-actions" at bounding box center [175, 98] width 65 height 20
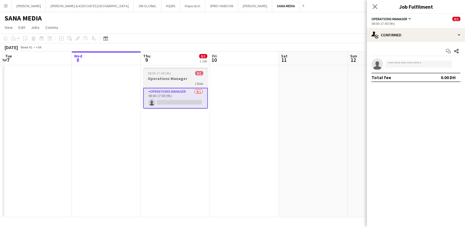
click at [187, 77] on h3 "Operations Manager" at bounding box center [175, 78] width 65 height 5
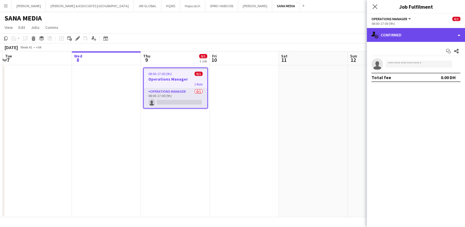
click at [407, 37] on div "single-neutral-actions-check-2 Confirmed" at bounding box center [416, 35] width 98 height 14
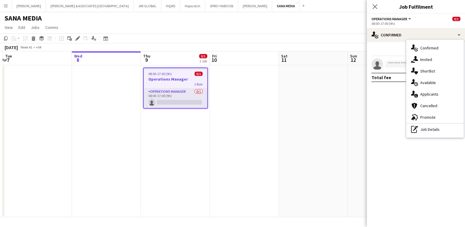
click at [318, 88] on app-date-cell at bounding box center [313, 141] width 69 height 152
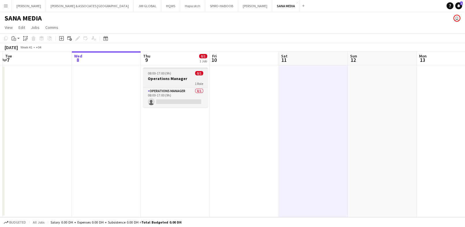
click at [153, 80] on h3 "Operations Manager" at bounding box center [175, 78] width 65 height 5
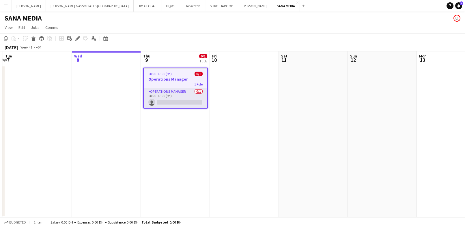
click at [180, 87] on app-job-card "08:00-17:00 (9h) 0/1 Operations Manager 1 Role Operations Manager 0/1 08:00-17:…" at bounding box center [175, 88] width 65 height 41
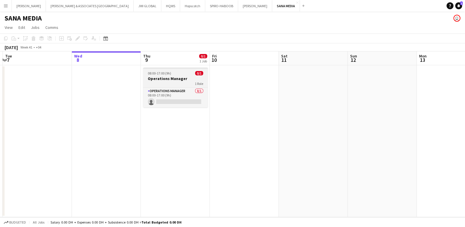
click at [180, 87] on div "Operations Manager 0/1 08:00-17:00 (9h) single-neutral-actions" at bounding box center [175, 97] width 65 height 20
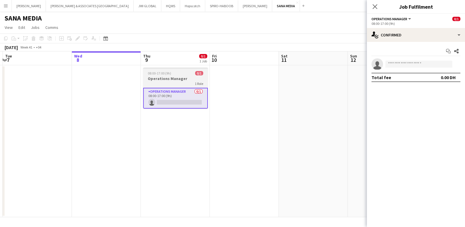
click at [179, 77] on h3 "Operations Manager" at bounding box center [175, 78] width 65 height 5
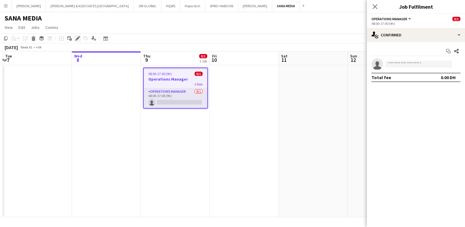
click at [75, 41] on div "Edit" at bounding box center [77, 38] width 7 height 7
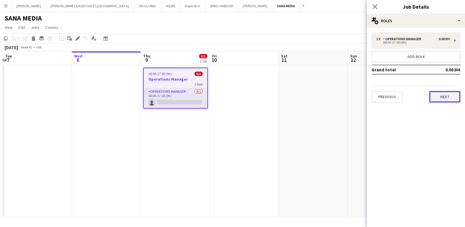
click at [436, 97] on button "Next" at bounding box center [444, 97] width 31 height 12
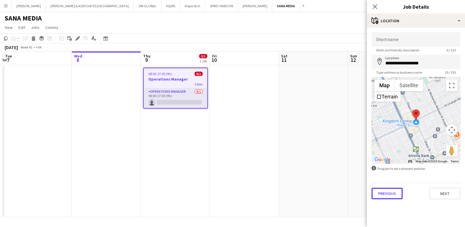
click at [386, 196] on button "Previous" at bounding box center [387, 194] width 31 height 12
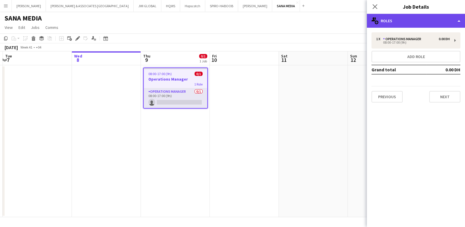
click at [429, 18] on div "multiple-users-add Roles" at bounding box center [416, 21] width 98 height 14
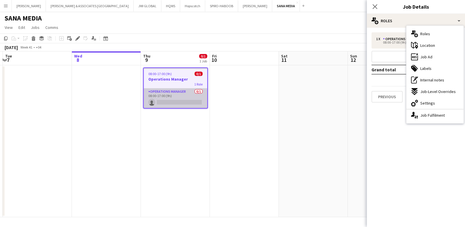
click at [154, 100] on app-card-role "Operations Manager 0/1 08:00-17:00 (9h) single-neutral-actions" at bounding box center [176, 98] width 64 height 20
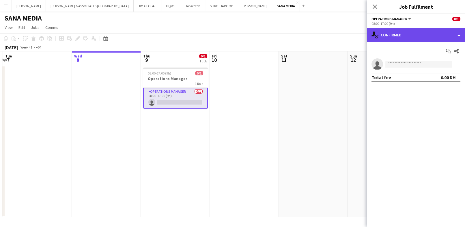
click at [414, 35] on div "single-neutral-actions-check-2 Confirmed" at bounding box center [416, 35] width 98 height 14
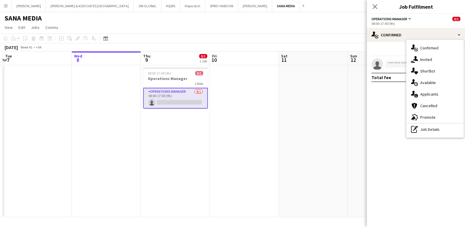
click at [428, 115] on span "Promote" at bounding box center [427, 117] width 15 height 5
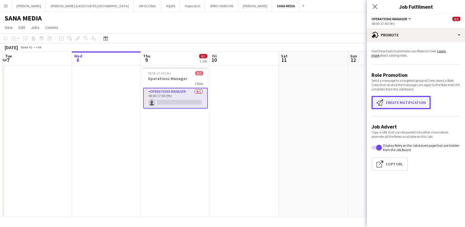
click at [404, 103] on button "Create notification Create notification" at bounding box center [401, 102] width 59 height 13
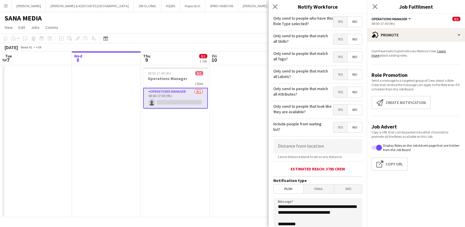
click at [335, 21] on span "Yes" at bounding box center [340, 21] width 14 height 10
click at [335, 43] on span "Yes" at bounding box center [340, 39] width 14 height 10
click at [349, 21] on span "No" at bounding box center [355, 21] width 14 height 10
click at [353, 38] on span "No" at bounding box center [355, 39] width 14 height 10
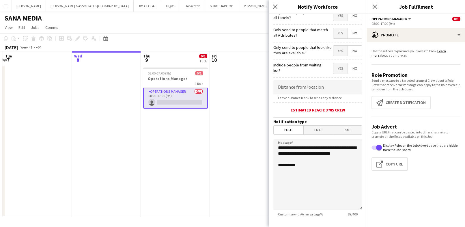
scroll to position [64, 0]
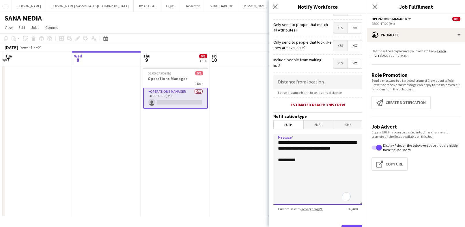
drag, startPoint x: 311, startPoint y: 155, endPoint x: 245, endPoint y: 141, distance: 67.6
click at [245, 141] on body "Menu Boards Boards Boards All jobs Status Workforce Workforce My Workforce Recr…" at bounding box center [232, 113] width 465 height 227
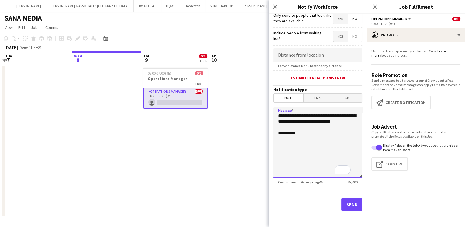
scroll to position [91, 0]
drag, startPoint x: 310, startPoint y: 126, endPoint x: 272, endPoint y: 117, distance: 39.3
click at [272, 117] on form "**********" at bounding box center [318, 75] width 98 height 304
paste textarea "**********"
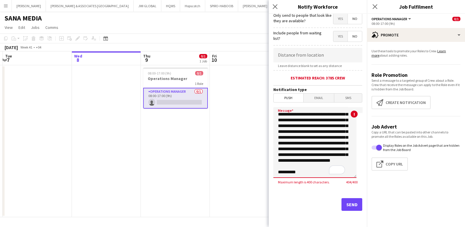
click at [312, 133] on textarea "**********" at bounding box center [314, 142] width 83 height 71
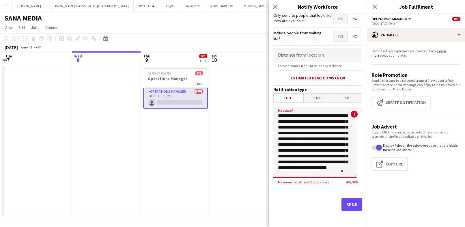
click at [284, 138] on textarea "**********" at bounding box center [314, 142] width 83 height 71
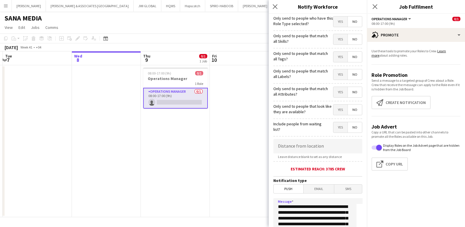
scroll to position [64, 0]
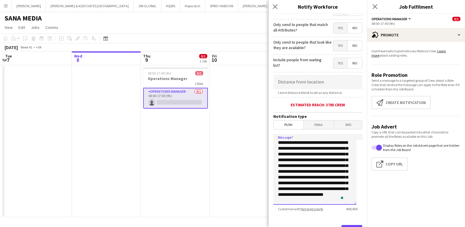
click at [319, 154] on textarea "**********" at bounding box center [314, 169] width 83 height 71
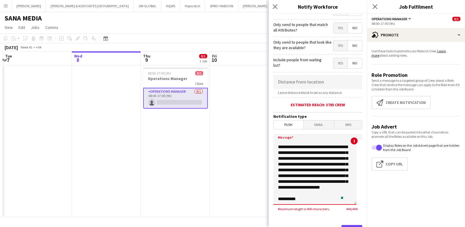
scroll to position [30, 0]
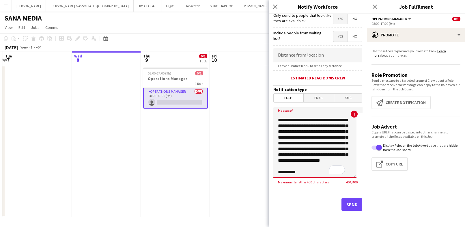
click at [327, 150] on textarea "**********" at bounding box center [314, 142] width 83 height 71
type textarea "**********"
click at [342, 203] on button "Send" at bounding box center [352, 204] width 21 height 13
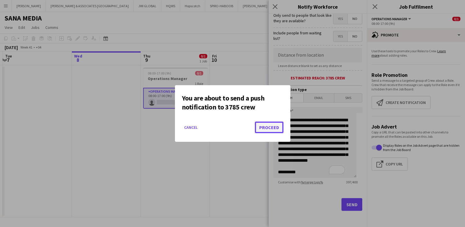
click at [269, 129] on button "Proceed" at bounding box center [269, 128] width 29 height 12
